Goal: Task Accomplishment & Management: Use online tool/utility

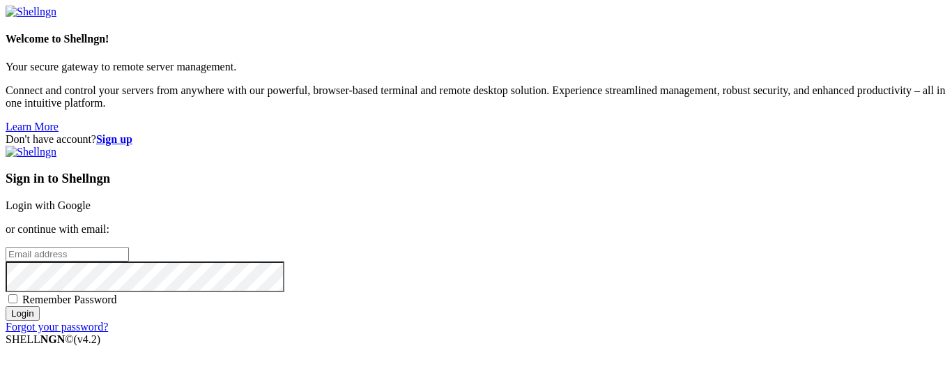
click at [578, 152] on div "Sign in to Shellngn Login with Google or continue with email: Remember Password…" at bounding box center [476, 239] width 941 height 187
click at [91, 199] on link "Login with Google" at bounding box center [48, 205] width 85 height 12
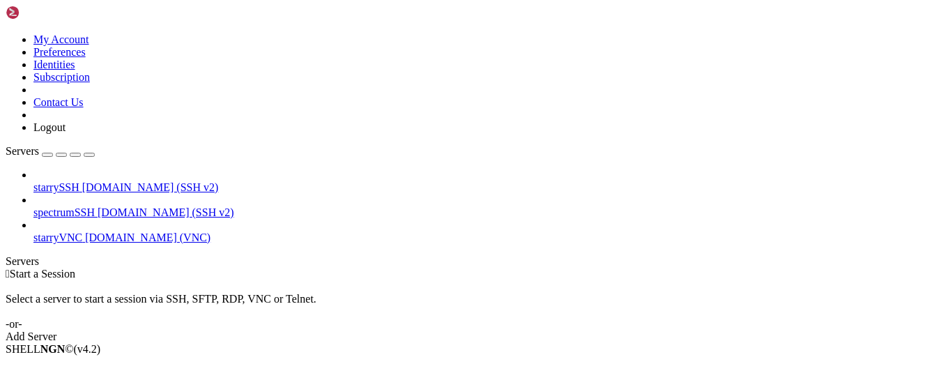
click at [82, 231] on span "starryVNC" at bounding box center [57, 237] width 49 height 12
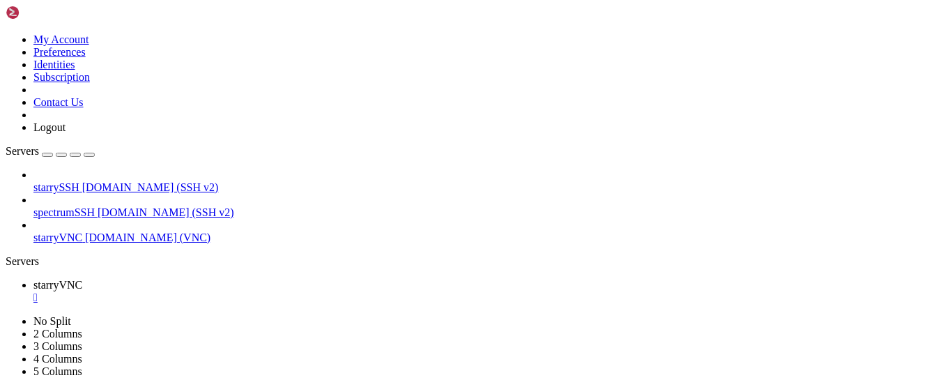
click at [132, 181] on link "starrySSH [DOMAIN_NAME] (SSH v2)" at bounding box center [489, 187] width 913 height 13
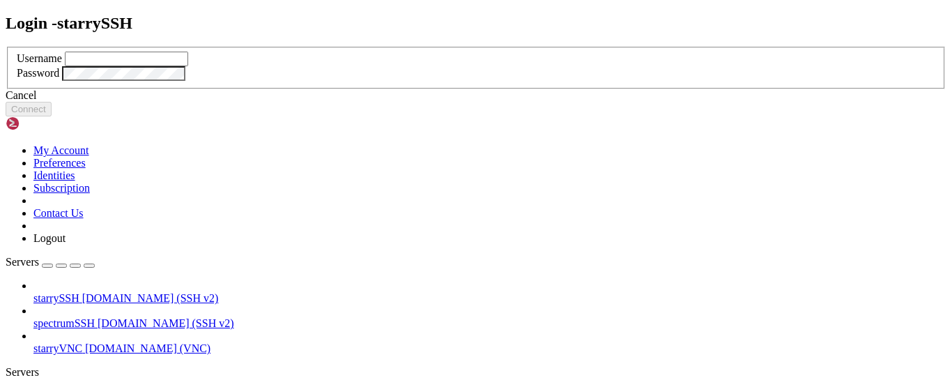
click at [259, 15] on div "Login - starrySSH Username Password Cancel Connect" at bounding box center [476, 65] width 941 height 103
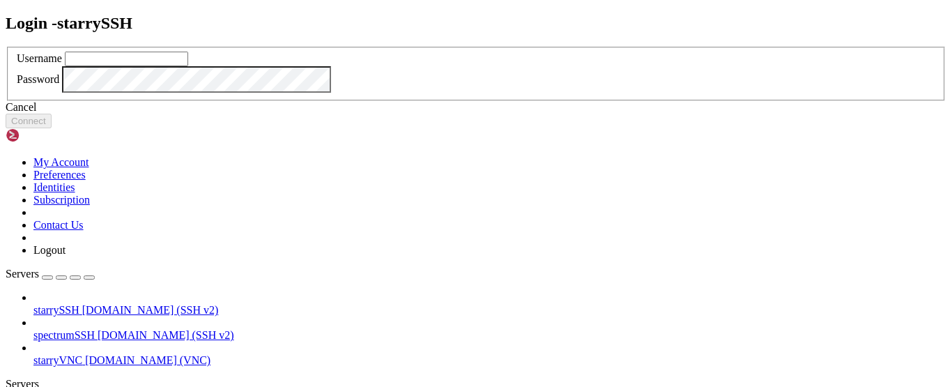
click at [188, 66] on input "text" at bounding box center [126, 59] width 123 height 15
type input "redji"
click button "Connect" at bounding box center [29, 121] width 46 height 15
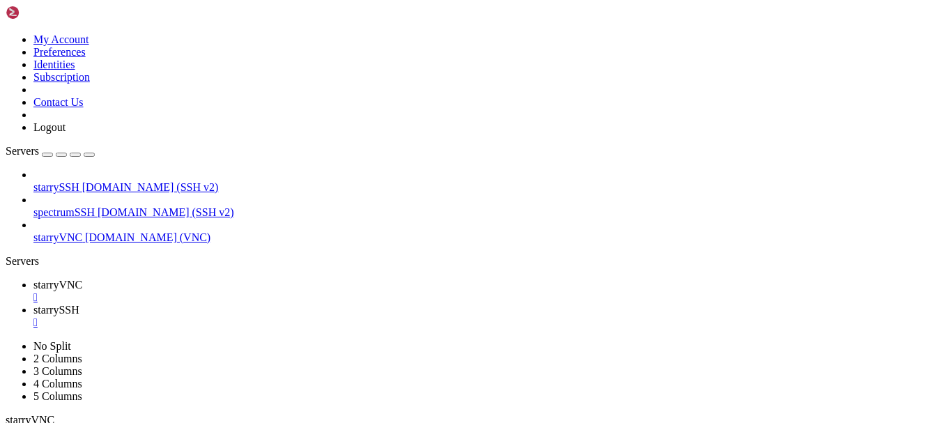
click at [254, 291] on div "" at bounding box center [489, 297] width 913 height 13
click at [196, 47] on div at bounding box center [476, 211] width 952 height 423
click at [11, 386] on icon "button" at bounding box center [11, 411] width 0 height 0
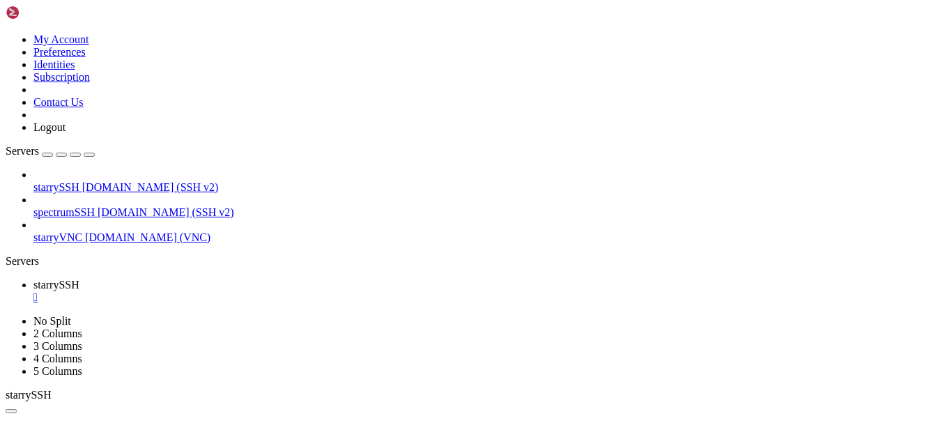
click at [11, 386] on icon "button" at bounding box center [11, 411] width 0 height 0
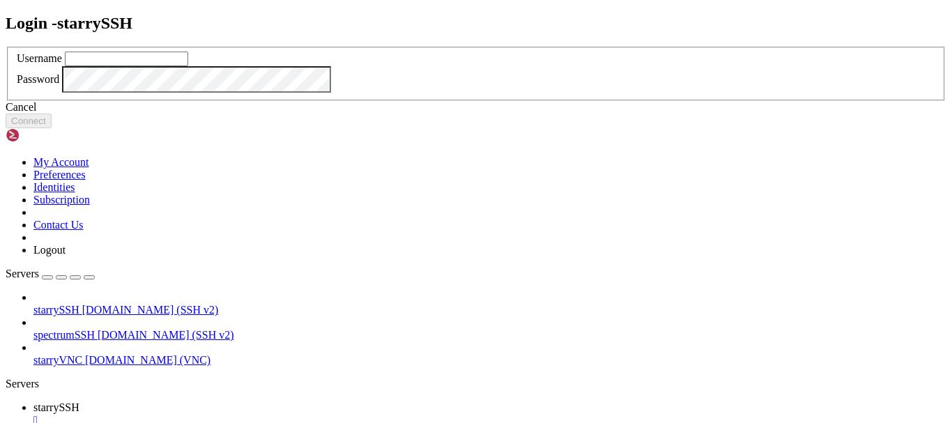
click at [188, 66] on input "text" at bounding box center [126, 59] width 123 height 15
type input "sftp"
click button "Connect" at bounding box center [29, 121] width 46 height 15
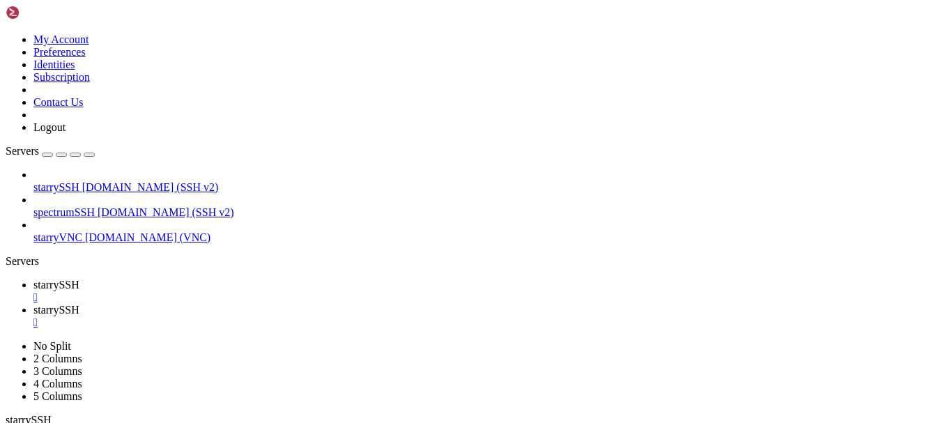
click at [239, 386] on td " Downloads" at bounding box center [157, 409] width 300 height 14
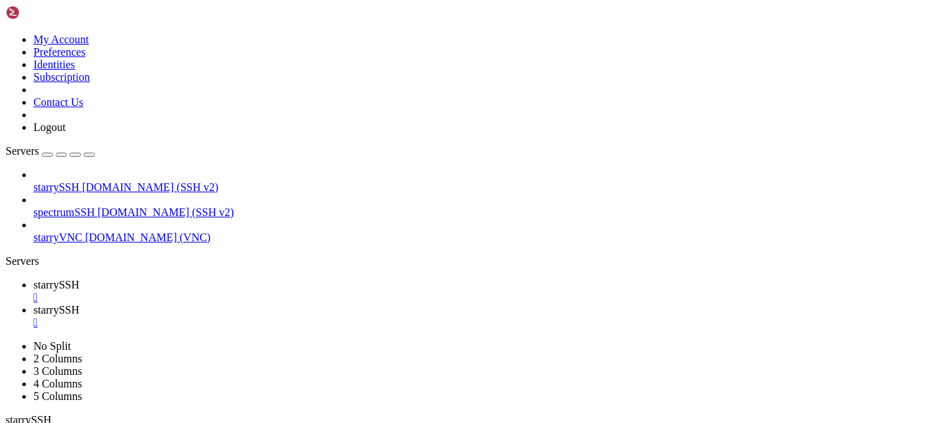
type input "/C:/Users/redji/Downloads"
